Goal: Contribute content

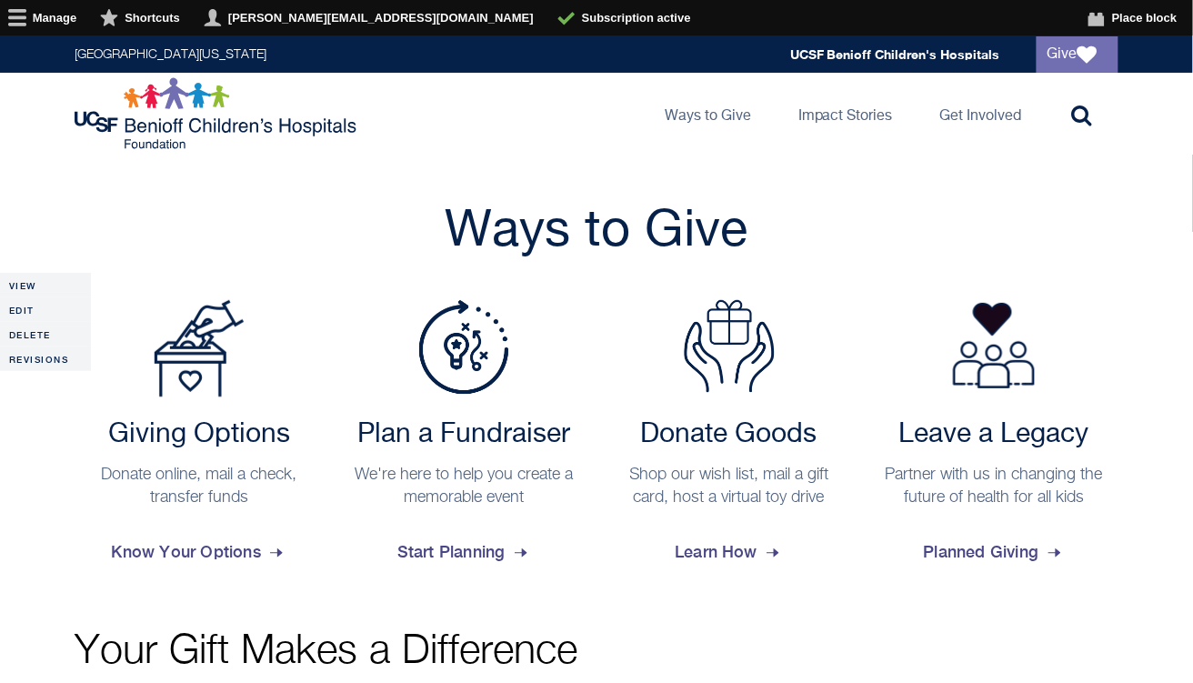
click at [65, 18] on link "Manage" at bounding box center [46, 17] width 92 height 35
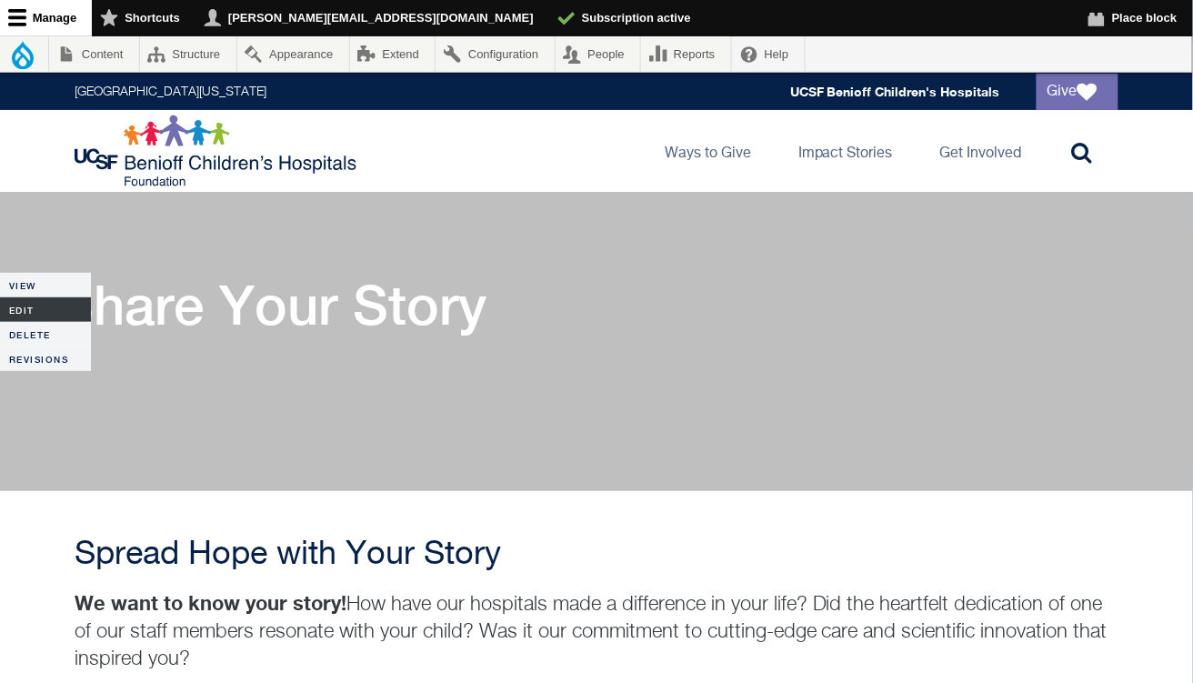
click at [39, 310] on link "Edit" at bounding box center [45, 309] width 91 height 25
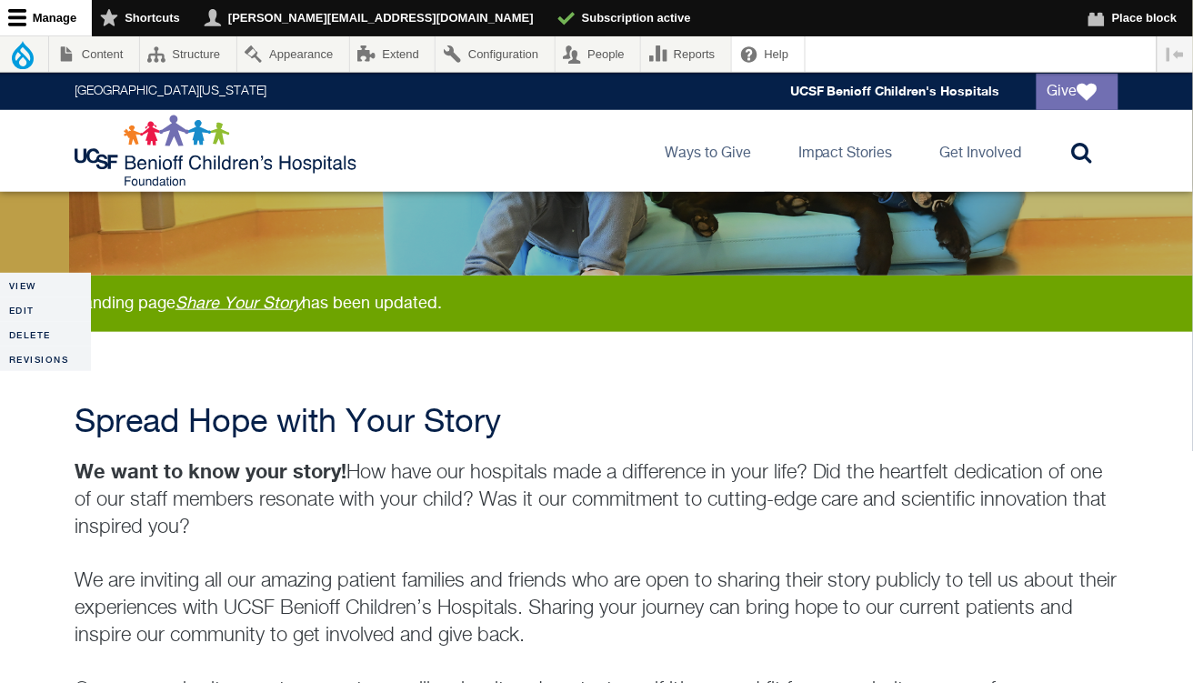
scroll to position [257, 0]
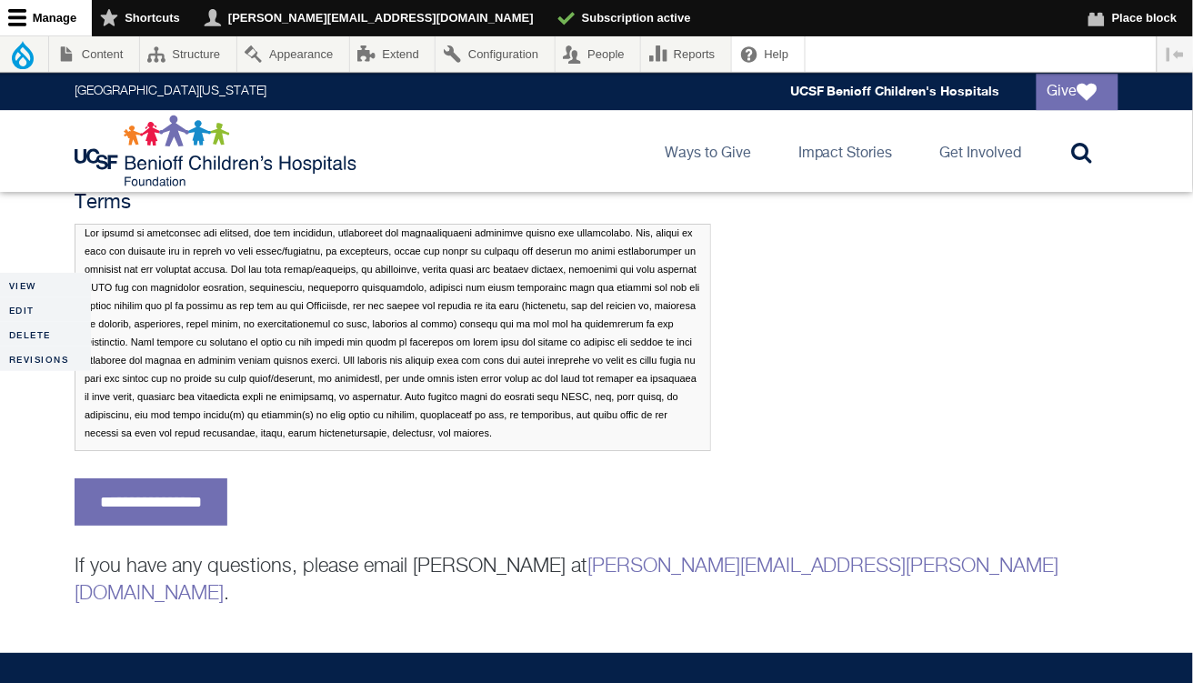
scroll to position [1343, 0]
